Goal: Transaction & Acquisition: Purchase product/service

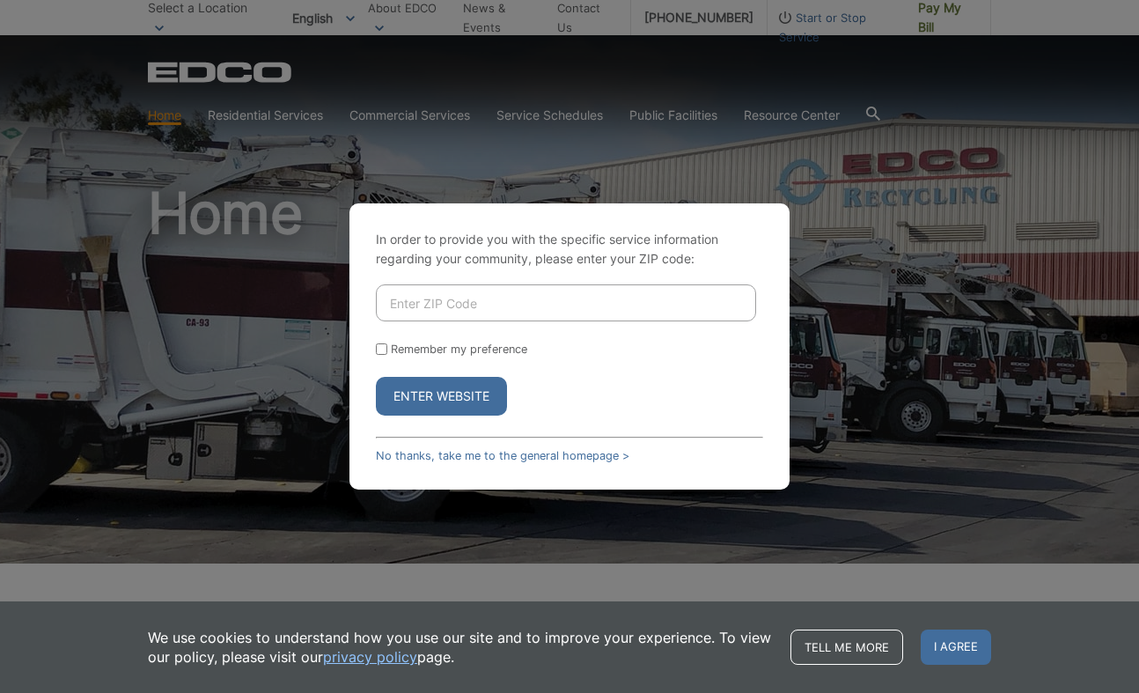
click at [409, 304] on input "Enter ZIP Code" at bounding box center [566, 302] width 380 height 37
type input "92084"
click at [417, 390] on button "Enter Website" at bounding box center [441, 396] width 131 height 39
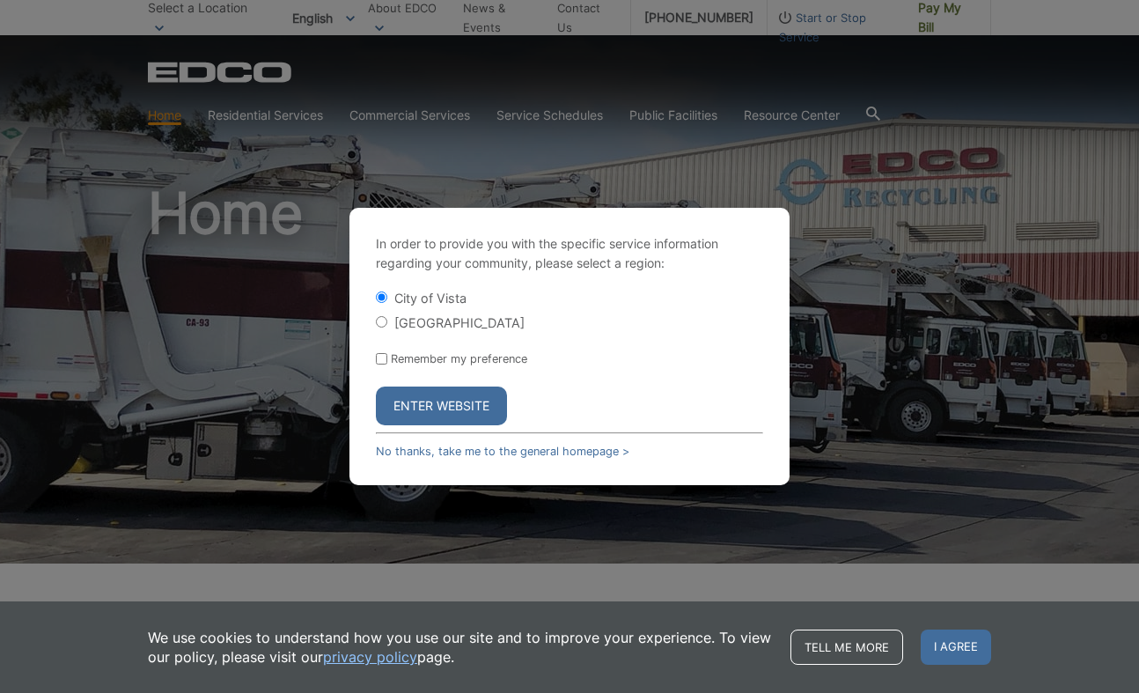
click at [415, 401] on button "Enter Website" at bounding box center [441, 406] width 131 height 39
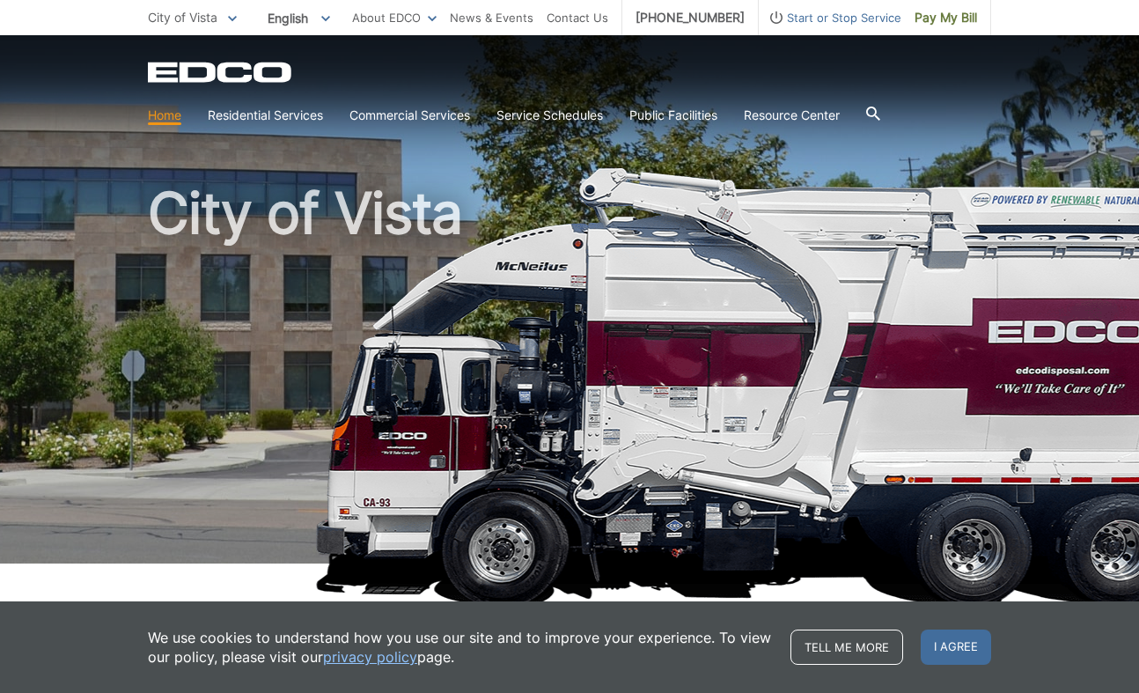
click at [232, 15] on span at bounding box center [232, 17] width 9 height 19
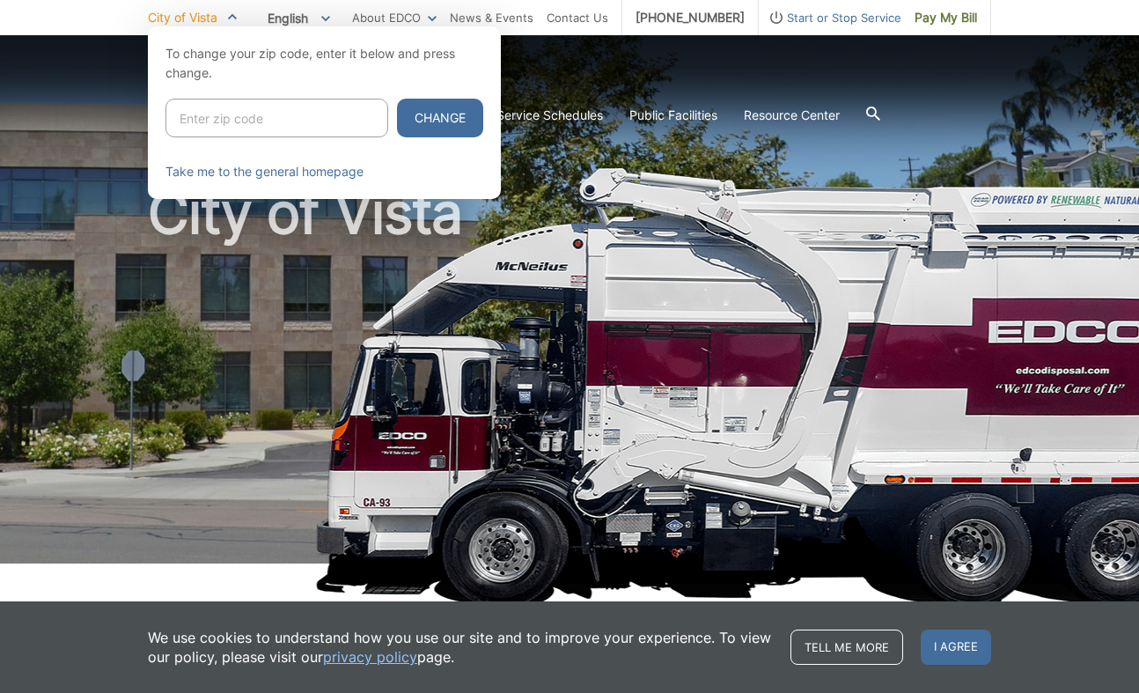
click at [231, 16] on icon at bounding box center [232, 16] width 9 height 6
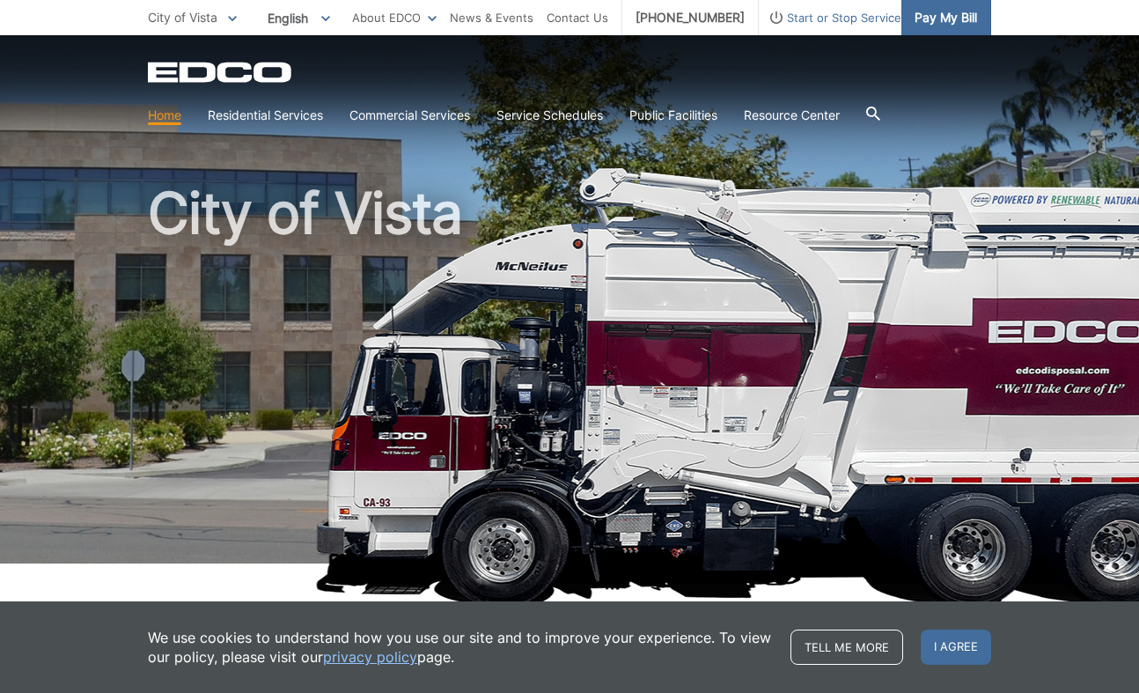
click at [925, 17] on span "Pay My Bill" at bounding box center [946, 17] width 63 height 19
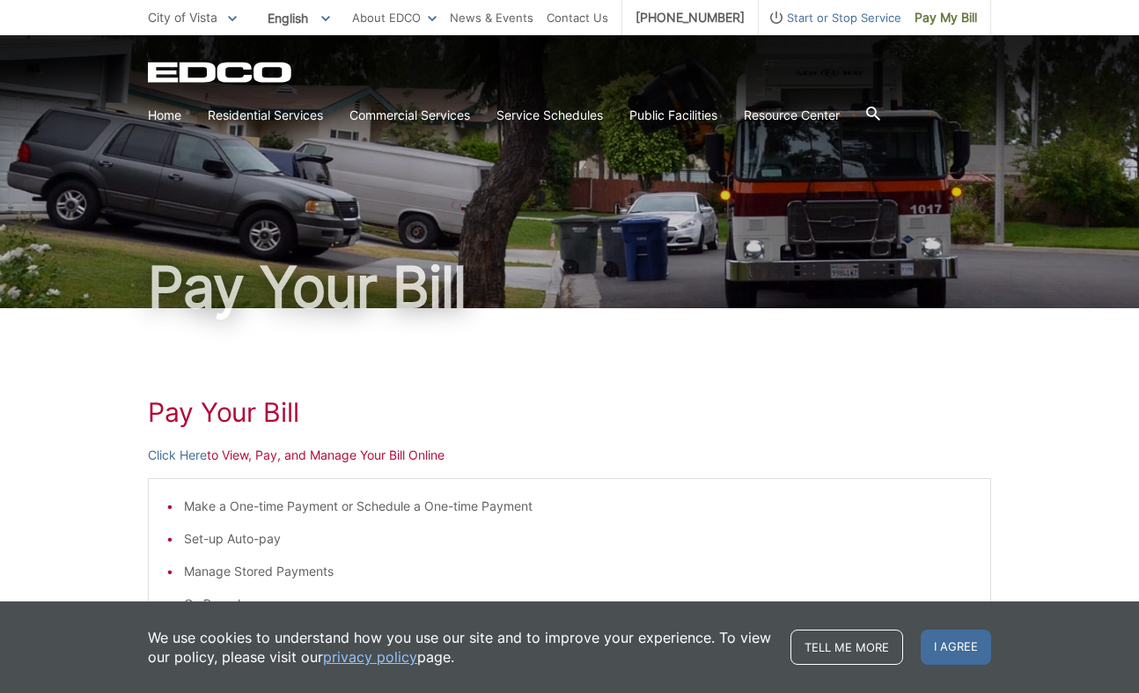
scroll to position [39, 0]
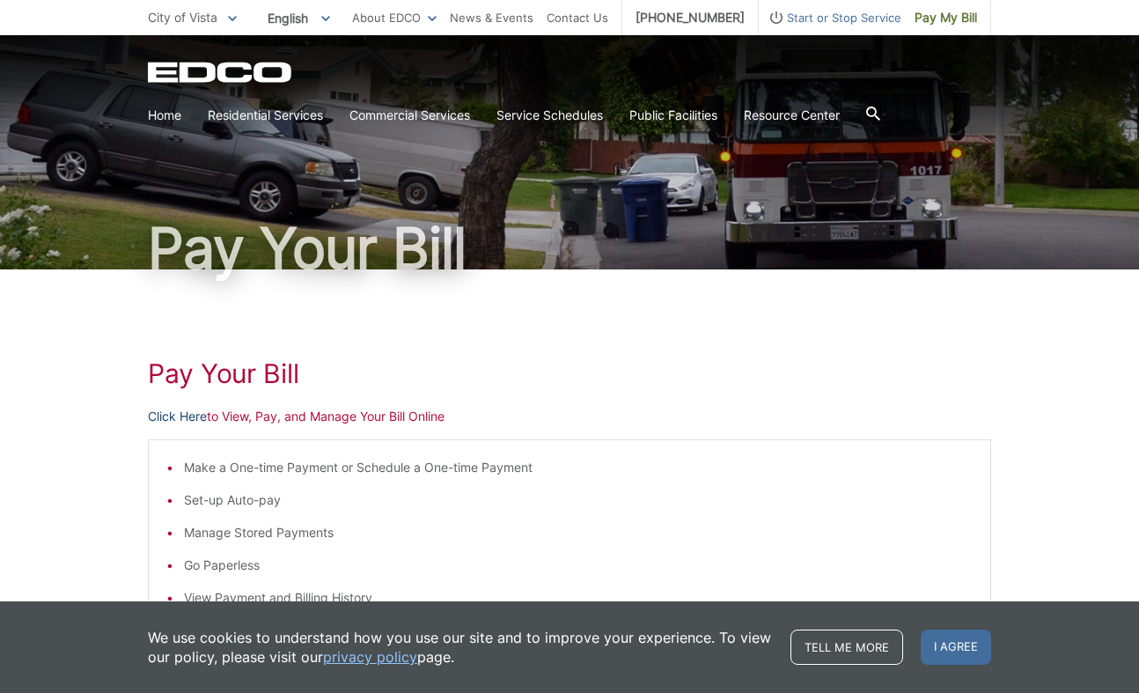
click at [194, 418] on link "Click Here" at bounding box center [177, 416] width 59 height 19
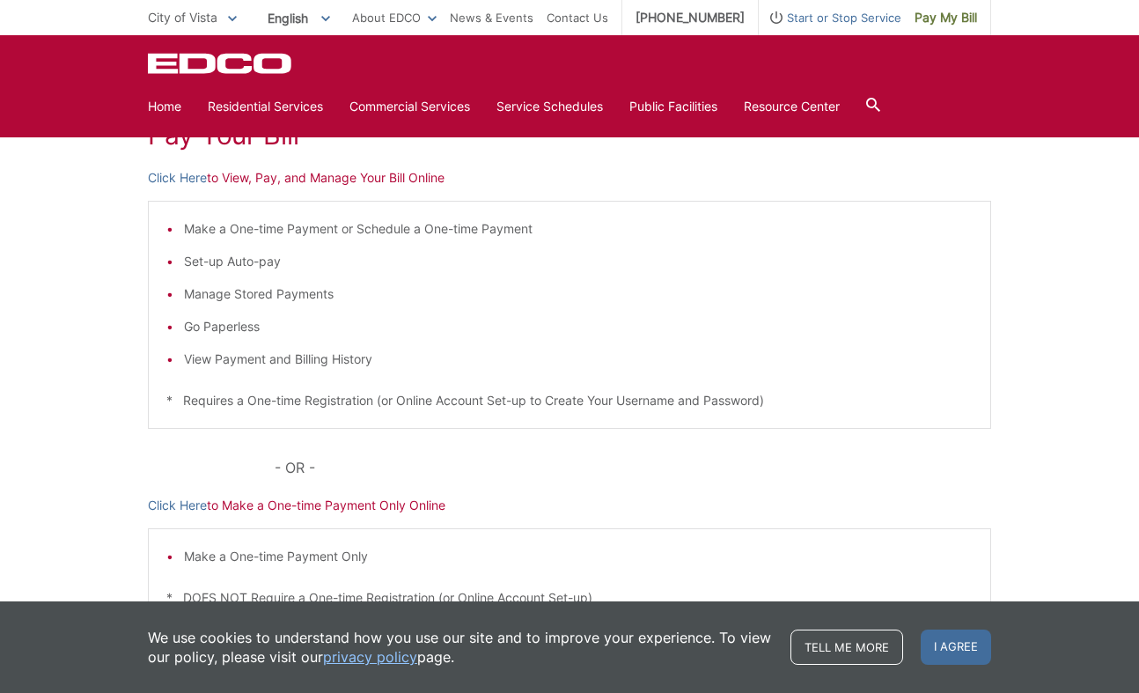
scroll to position [280, 0]
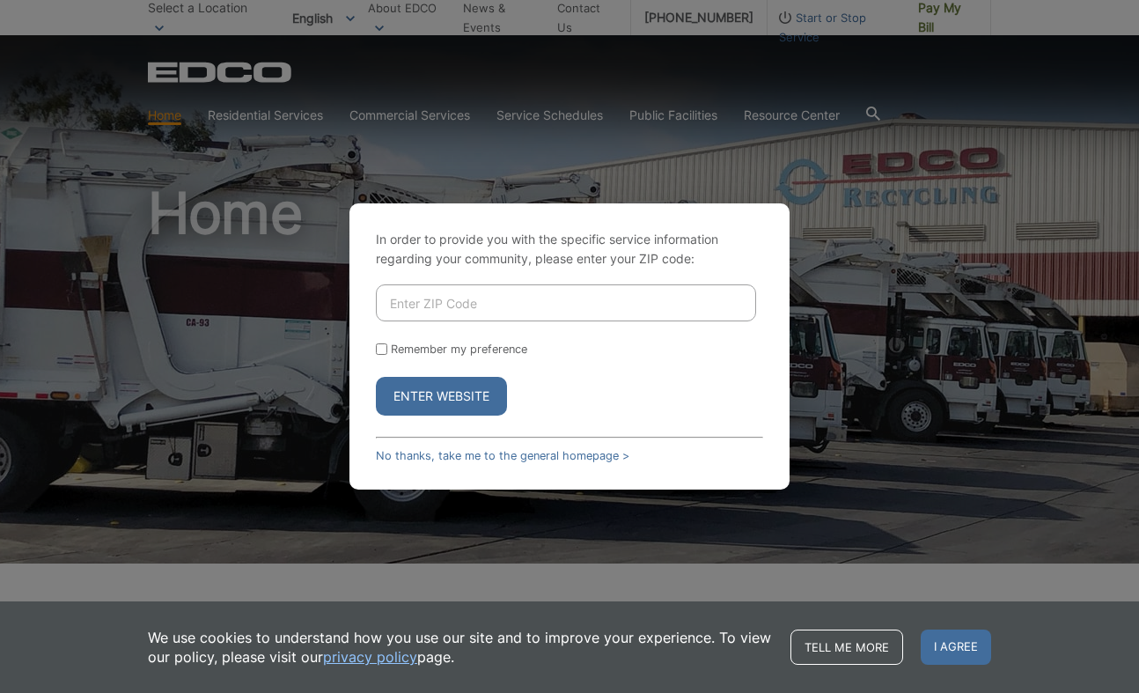
click at [450, 393] on button "Enter Website" at bounding box center [441, 396] width 131 height 39
click at [450, 392] on button "Enter Website" at bounding box center [441, 396] width 131 height 39
click at [502, 449] on link "No thanks, take me to the general homepage >" at bounding box center [503, 455] width 254 height 13
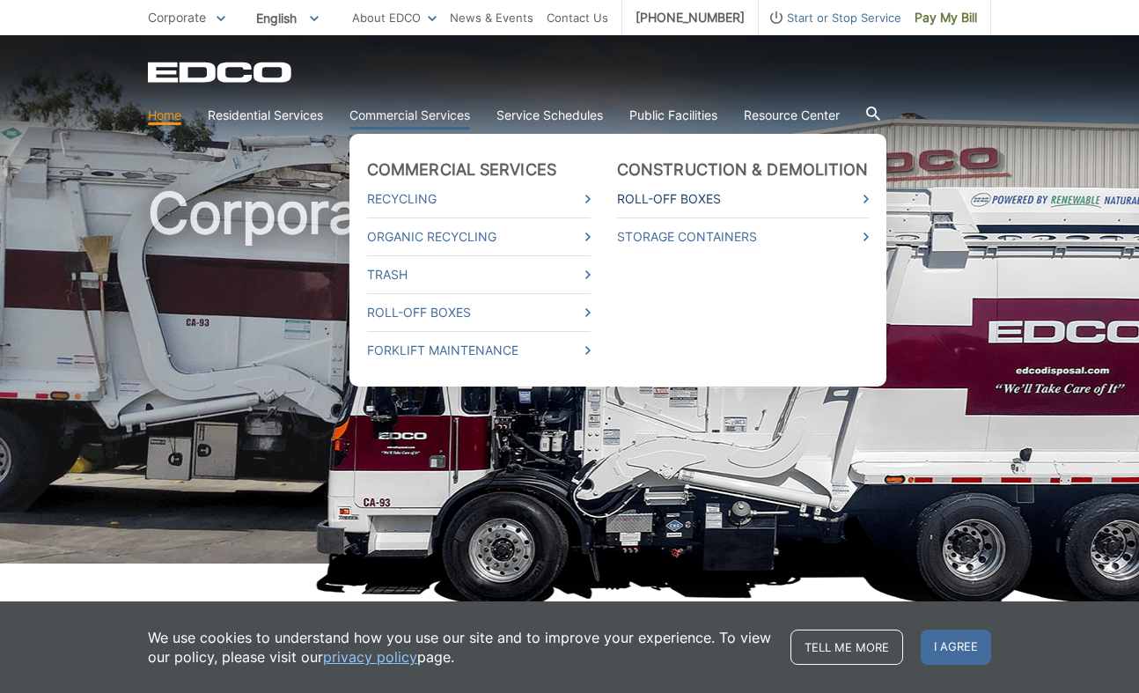
click at [676, 196] on link "Roll-Off Boxes" at bounding box center [743, 198] width 252 height 19
